Goal: Transaction & Acquisition: Purchase product/service

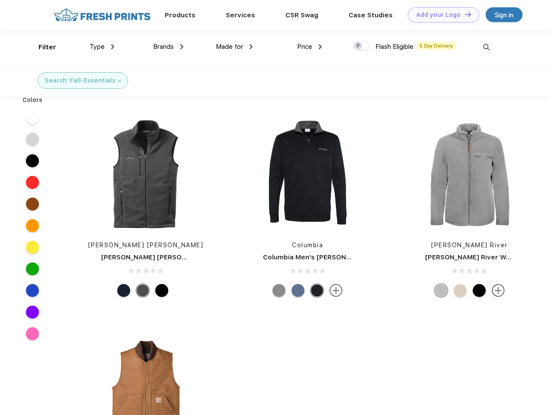
scroll to position [0, 0]
click at [440, 15] on link "Add your Logo Design Tool" at bounding box center [443, 14] width 71 height 15
click at [0, 0] on div "Design Tool" at bounding box center [0, 0] width 0 height 0
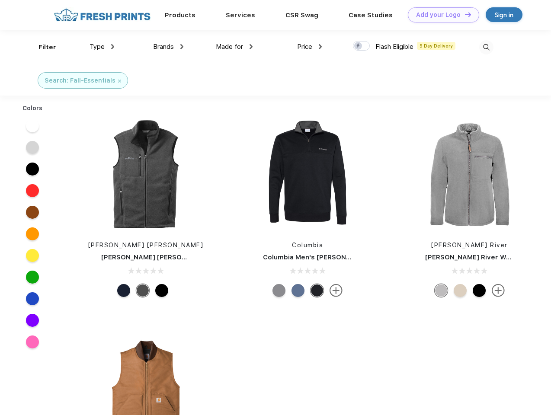
click at [464, 14] on link "Add your Logo Design Tool" at bounding box center [443, 14] width 71 height 15
click at [41, 47] on div "Filter" at bounding box center [47, 47] width 18 height 10
click at [102, 47] on span "Type" at bounding box center [96, 47] width 15 height 8
click at [168, 47] on span "Brands" at bounding box center [163, 47] width 21 height 8
click at [234, 47] on span "Made for" at bounding box center [229, 47] width 27 height 8
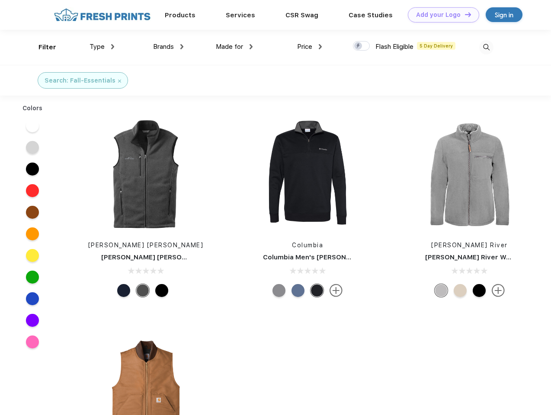
click at [309, 47] on span "Price" at bounding box center [304, 47] width 15 height 8
click at [361, 46] on div at bounding box center [361, 46] width 17 height 10
click at [358, 46] on input "checkbox" at bounding box center [356, 44] width 6 height 6
click at [486, 47] on img at bounding box center [486, 47] width 14 height 14
